Goal: Task Accomplishment & Management: Complete application form

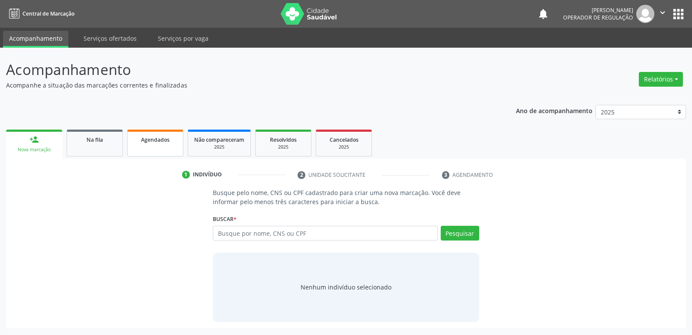
click at [162, 143] on span "Agendados" at bounding box center [155, 139] width 29 height 7
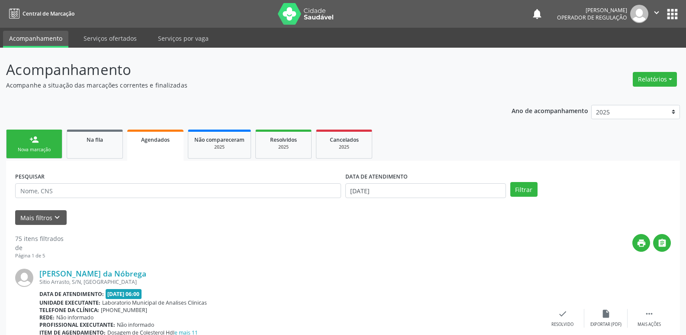
drag, startPoint x: 139, startPoint y: 199, endPoint x: 200, endPoint y: 106, distance: 111.0
click at [141, 194] on div "PESQUISAR" at bounding box center [178, 187] width 330 height 34
click at [109, 197] on input "text" at bounding box center [178, 190] width 326 height 15
type input "ODON"
click at [365, 192] on input "[DATE]" at bounding box center [425, 190] width 161 height 15
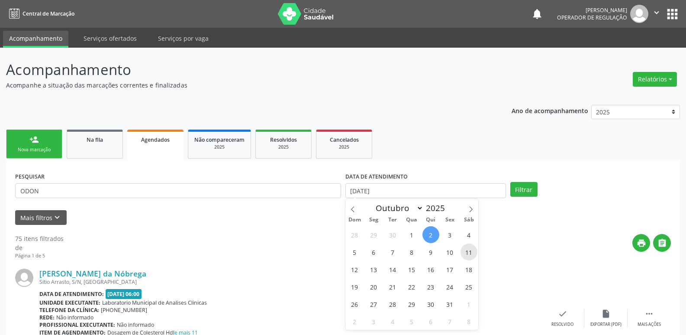
click at [467, 249] on span "11" at bounding box center [468, 251] width 17 height 17
type input "[DATE]"
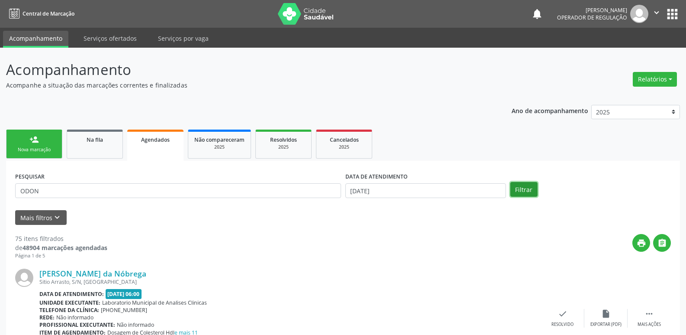
click at [521, 185] on button "Filtrar" at bounding box center [523, 189] width 27 height 15
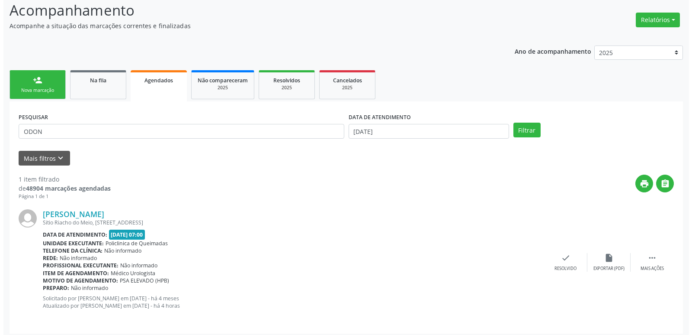
scroll to position [64, 0]
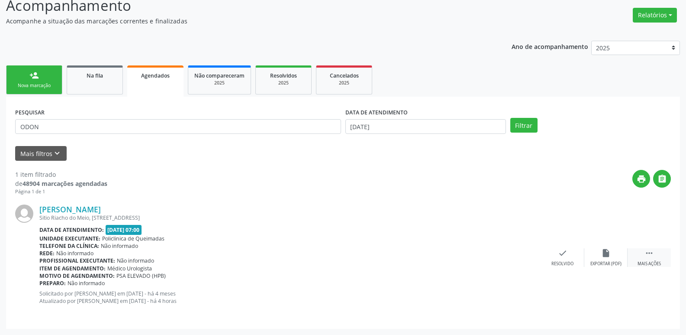
click at [657, 259] on div " Mais ações" at bounding box center [648, 257] width 43 height 19
click at [524, 257] on div "cancel Cancelar" at bounding box center [519, 257] width 43 height 19
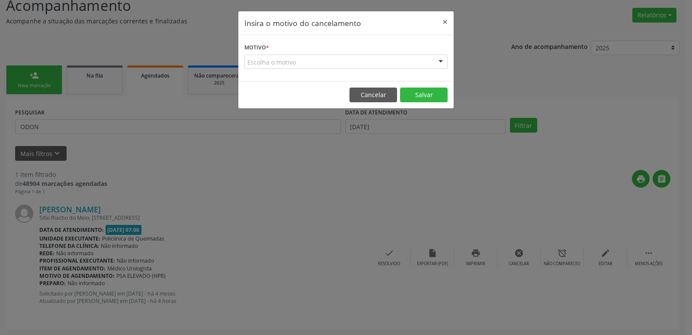
click at [261, 67] on div "Escolha o motivo" at bounding box center [346, 62] width 203 height 15
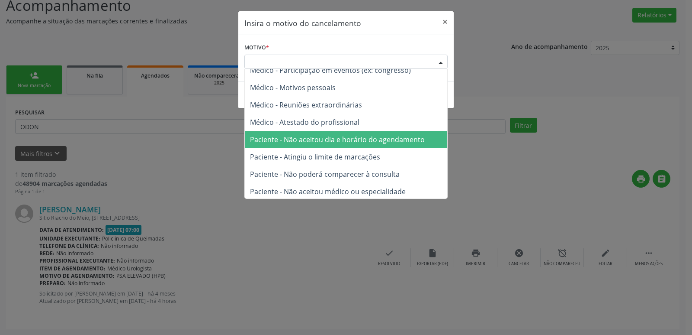
scroll to position [44, 0]
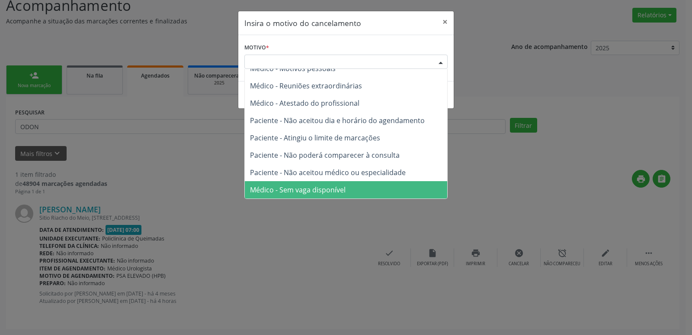
drag, startPoint x: 283, startPoint y: 187, endPoint x: 327, endPoint y: 180, distance: 43.9
click at [283, 186] on span "Médico - Sem vaga disponível" at bounding box center [298, 190] width 96 height 10
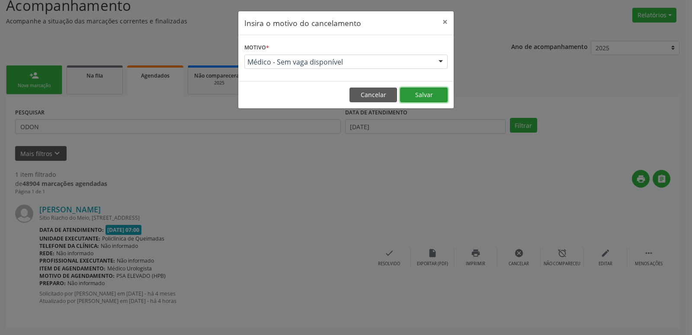
click at [428, 93] on button "Salvar" at bounding box center [424, 94] width 48 height 15
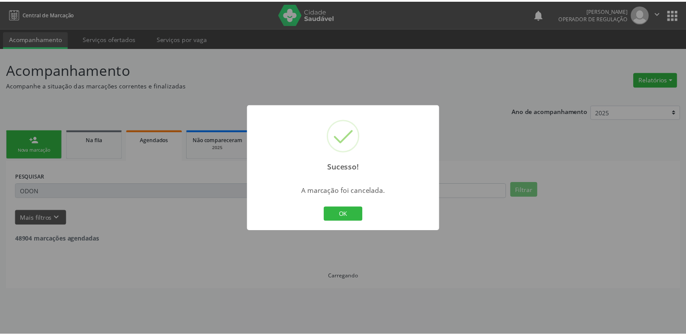
scroll to position [0, 0]
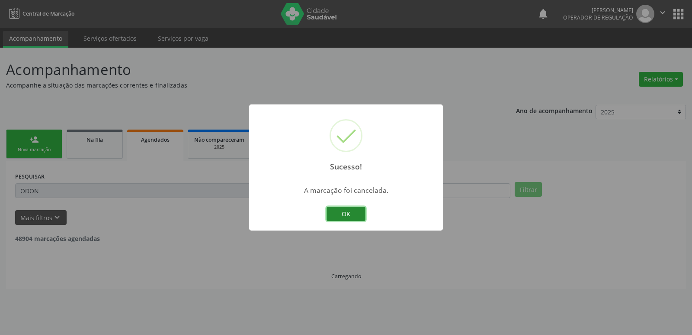
drag, startPoint x: 344, startPoint y: 212, endPoint x: 337, endPoint y: 212, distance: 7.8
click at [342, 212] on button "OK" at bounding box center [346, 213] width 39 height 15
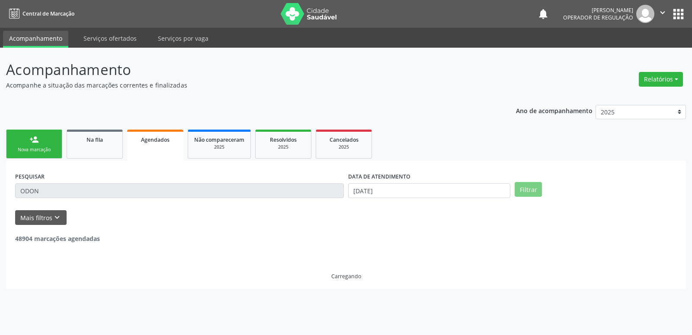
click at [40, 139] on link "person_add Nova marcação" at bounding box center [34, 143] width 56 height 29
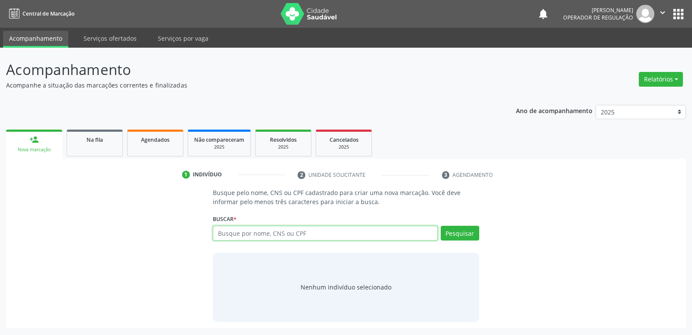
click at [385, 232] on input "text" at bounding box center [325, 232] width 225 height 15
type input "[PERSON_NAME]"
click at [454, 233] on button "Pesquisar" at bounding box center [460, 232] width 39 height 15
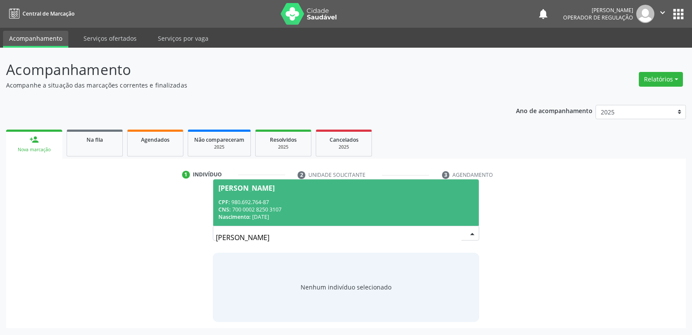
click at [302, 199] on div "CPF: 980.692.764-87" at bounding box center [346, 201] width 255 height 7
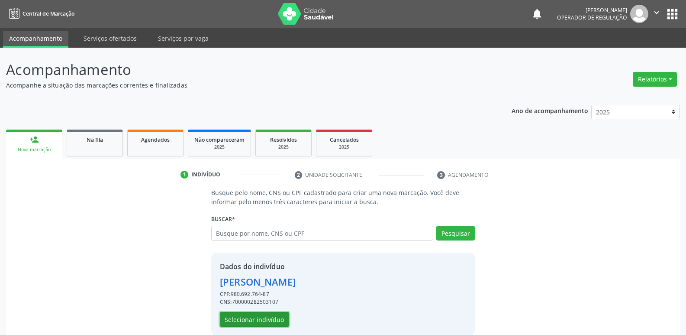
click at [268, 316] on button "Selecionar indivíduo" at bounding box center [254, 319] width 69 height 15
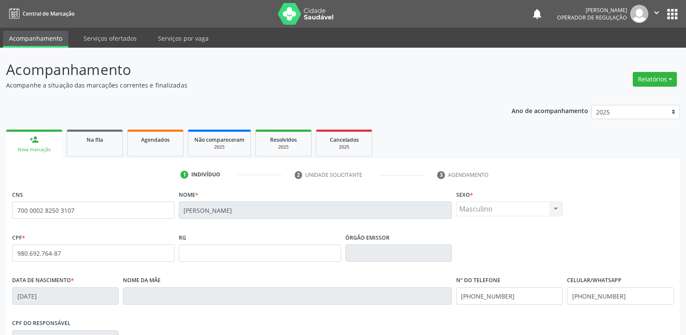
scroll to position [135, 0]
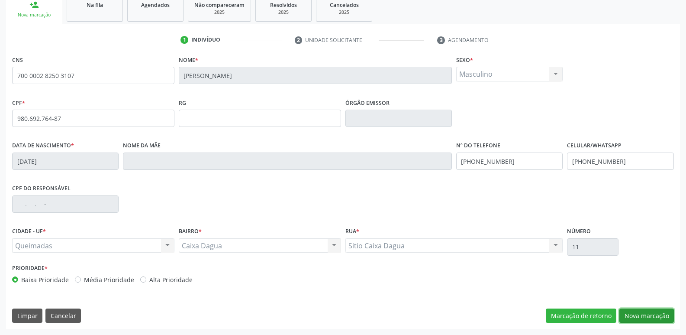
drag, startPoint x: 629, startPoint y: 312, endPoint x: 429, endPoint y: 269, distance: 204.2
click at [627, 312] on button "Nova marcação" at bounding box center [646, 315] width 55 height 15
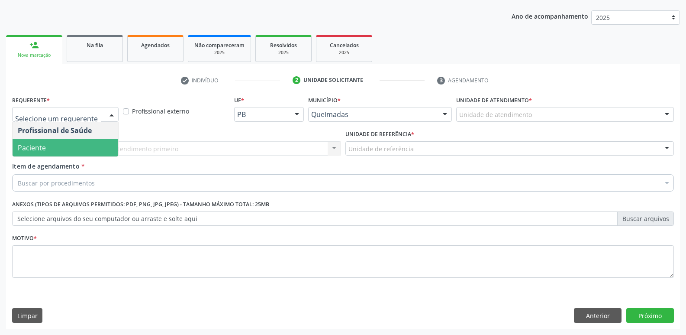
click at [40, 145] on span "Paciente" at bounding box center [32, 148] width 28 height 10
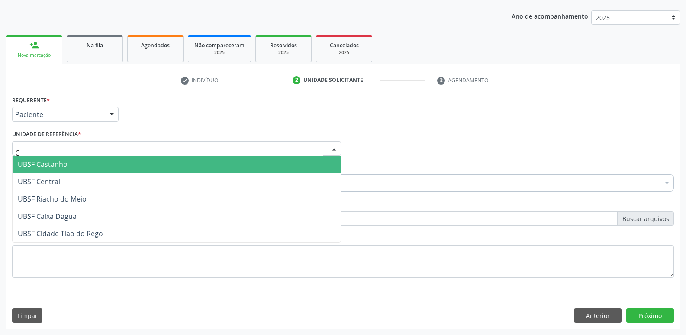
type input "CA"
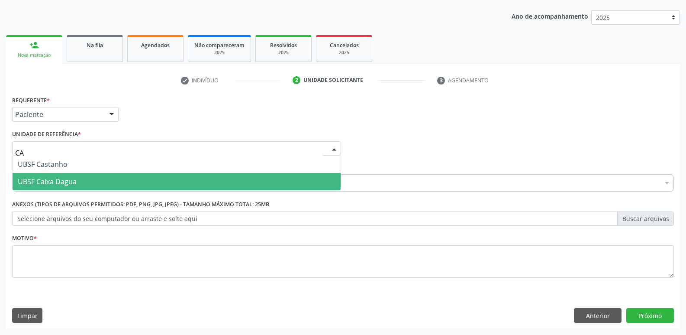
click at [43, 176] on span "UBSF Caixa Dagua" at bounding box center [177, 181] width 328 height 17
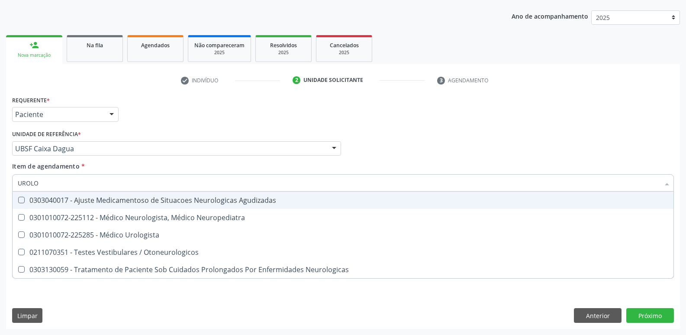
type input "UROLOG"
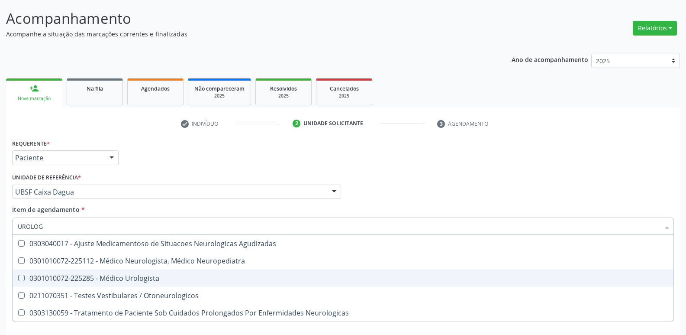
click at [138, 277] on div "0301010072-225285 - Médico Urologista" at bounding box center [343, 277] width 650 height 7
checkbox Urologista "true"
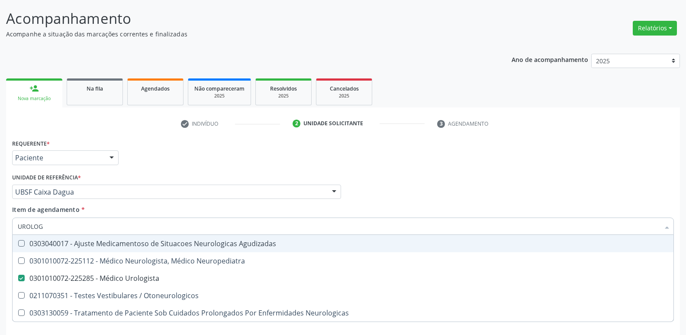
click at [179, 160] on div "Requerente * Paciente Profissional de Saúde Paciente Nenhum resultado encontrad…" at bounding box center [343, 154] width 666 height 34
checkbox Neuropediatra "true"
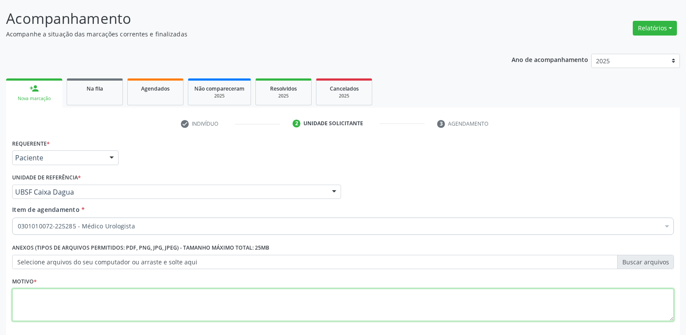
click at [56, 294] on textarea at bounding box center [343, 304] width 662 height 33
paste textarea "avaliação"
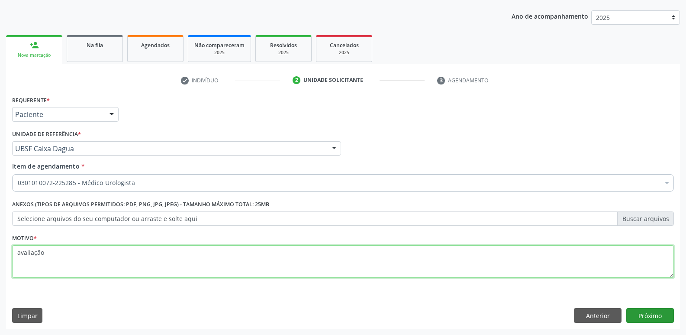
type textarea "avaliação"
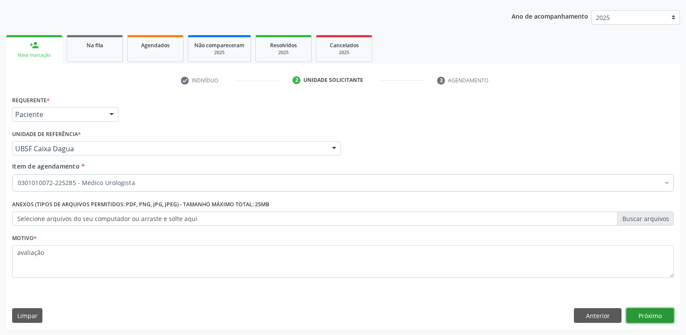
click at [656, 313] on button "Próximo" at bounding box center [650, 315] width 48 height 15
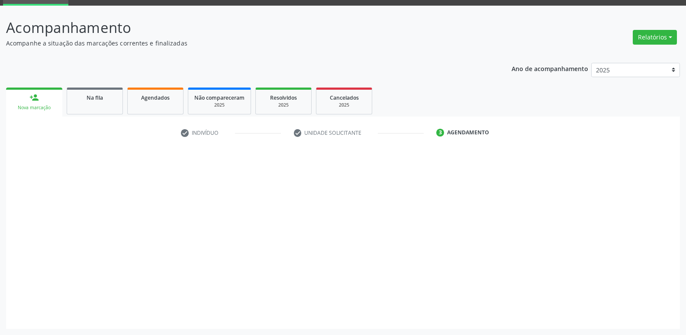
scroll to position [42, 0]
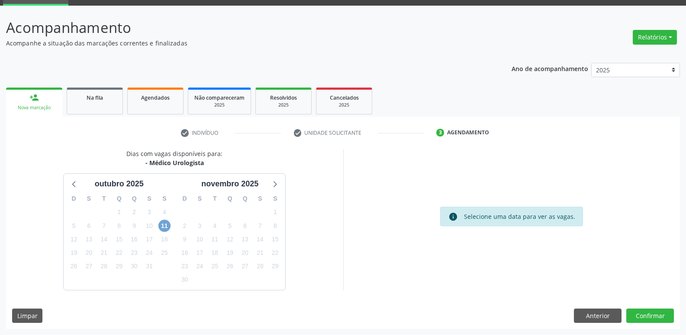
click at [166, 222] on span "11" at bounding box center [164, 225] width 12 height 12
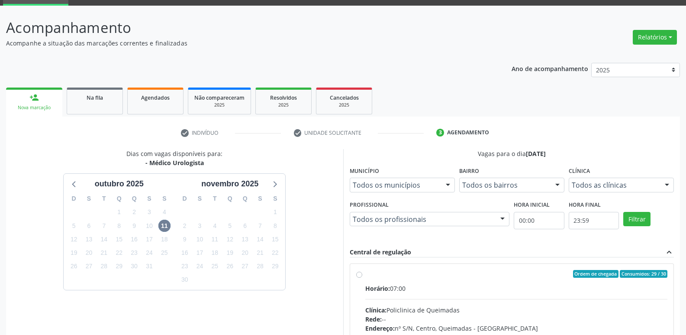
drag, startPoint x: 637, startPoint y: 290, endPoint x: 642, endPoint y: 249, distance: 41.5
click at [637, 287] on div "Horário: 07:00" at bounding box center [516, 287] width 302 height 9
click at [362, 277] on input "Ordem de chegada Consumidos: 29 / 30 Horário: 07:00 Clínica: Policlinica de Que…" at bounding box center [359, 274] width 6 height 8
radio input "true"
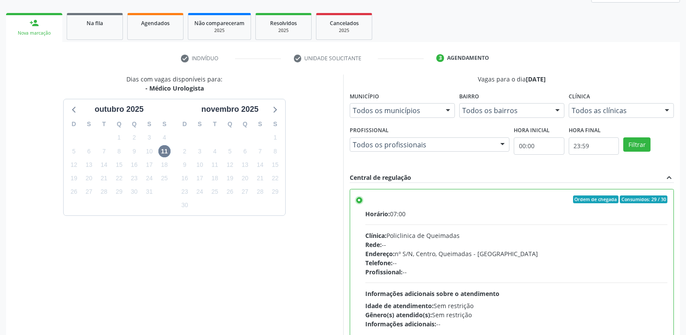
scroll to position [183, 0]
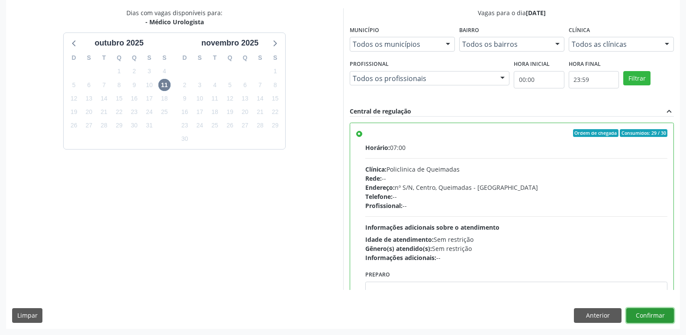
click at [649, 316] on button "Confirmar" at bounding box center [650, 315] width 48 height 15
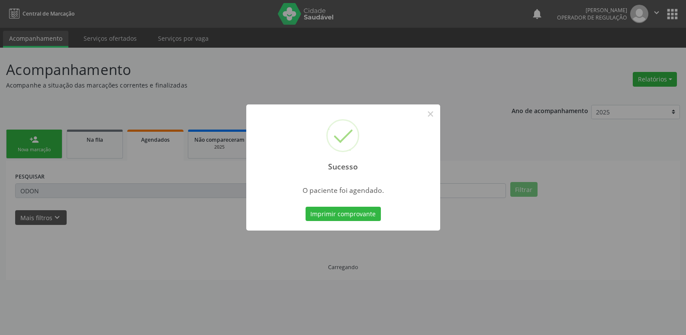
scroll to position [0, 0]
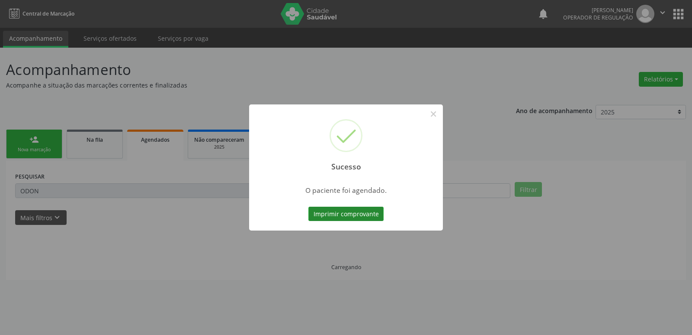
click at [338, 213] on button "Imprimir comprovante" at bounding box center [346, 213] width 75 height 15
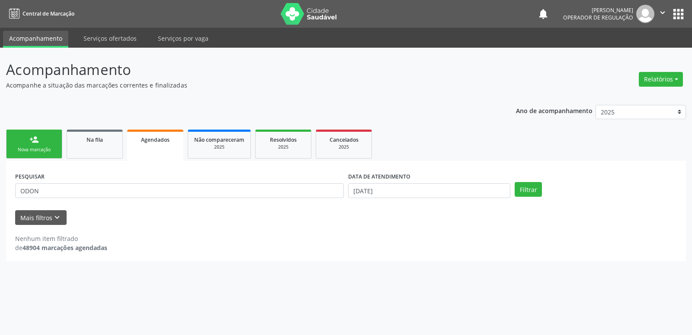
click at [38, 138] on div "person_add" at bounding box center [34, 140] width 10 height 10
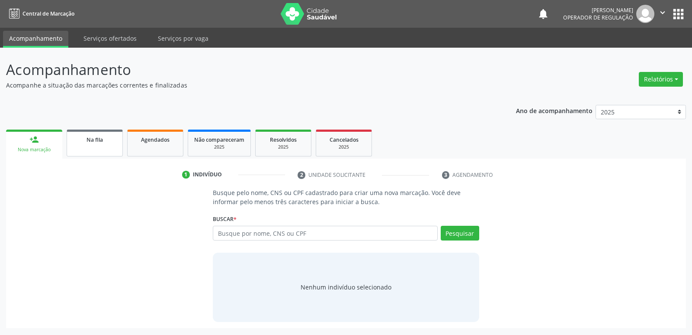
click at [104, 143] on div "Na fila" at bounding box center [94, 139] width 43 height 9
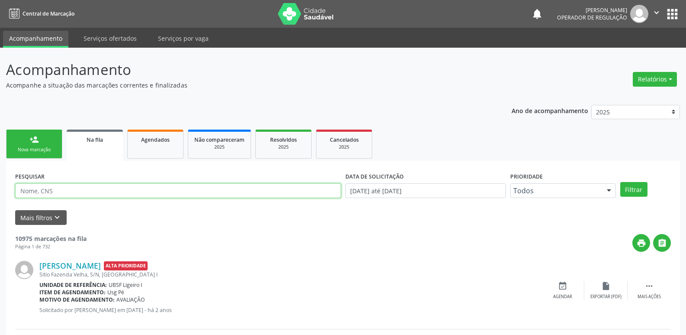
click at [48, 191] on input "text" at bounding box center [178, 190] width 326 height 15
type input "[PERSON_NAME]"
click at [620, 182] on button "Filtrar" at bounding box center [633, 189] width 27 height 15
